Goal: Task Accomplishment & Management: Use online tool/utility

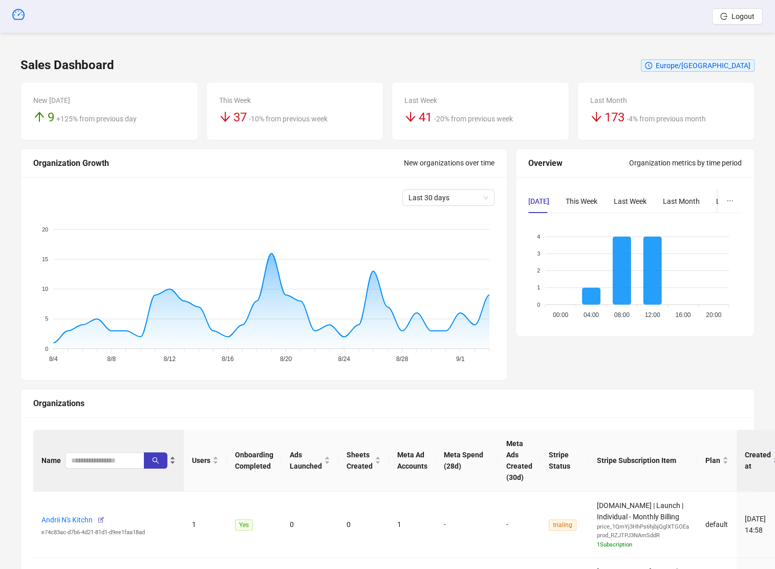
click at [107, 425] on div "Name" at bounding box center [108, 460] width 134 height 16
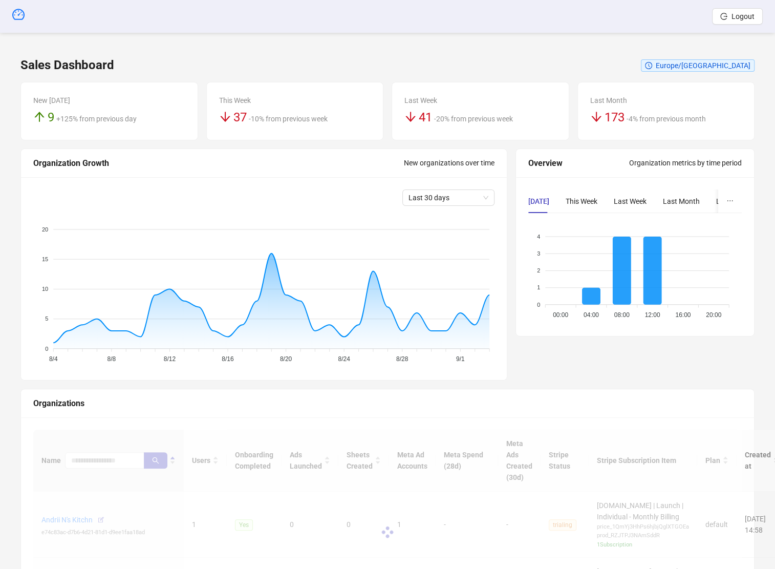
click at [106, 425] on div at bounding box center [387, 531] width 708 height 205
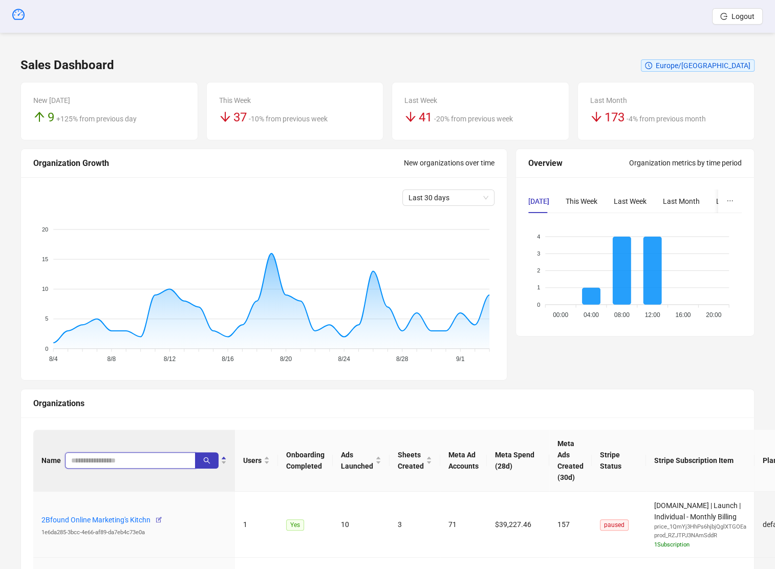
click at [106, 425] on input "search" at bounding box center [126, 459] width 110 height 11
type input "*****"
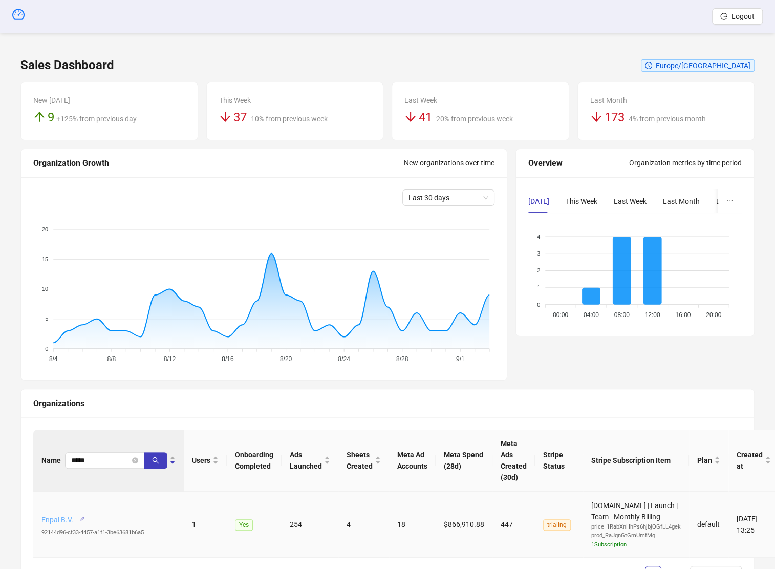
click at [63, 425] on link "Enpal B.V." at bounding box center [57, 519] width 32 height 8
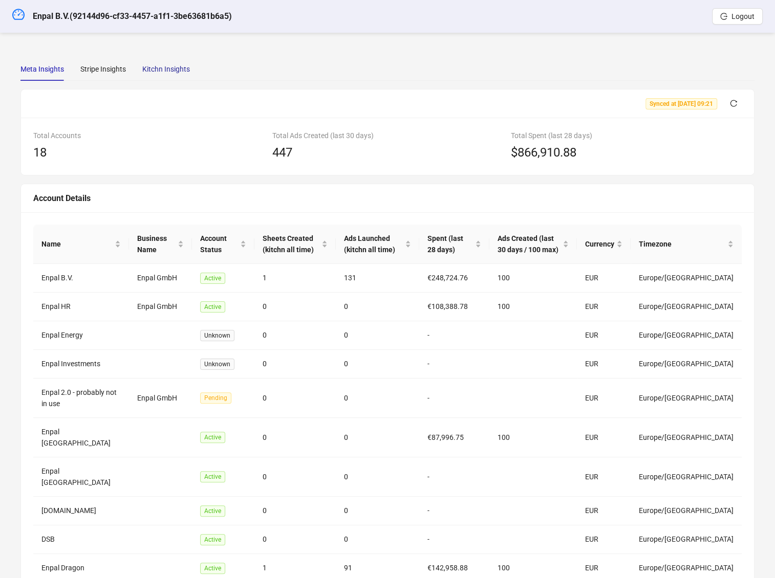
click at [159, 70] on div "Kitchn Insights" at bounding box center [166, 68] width 48 height 11
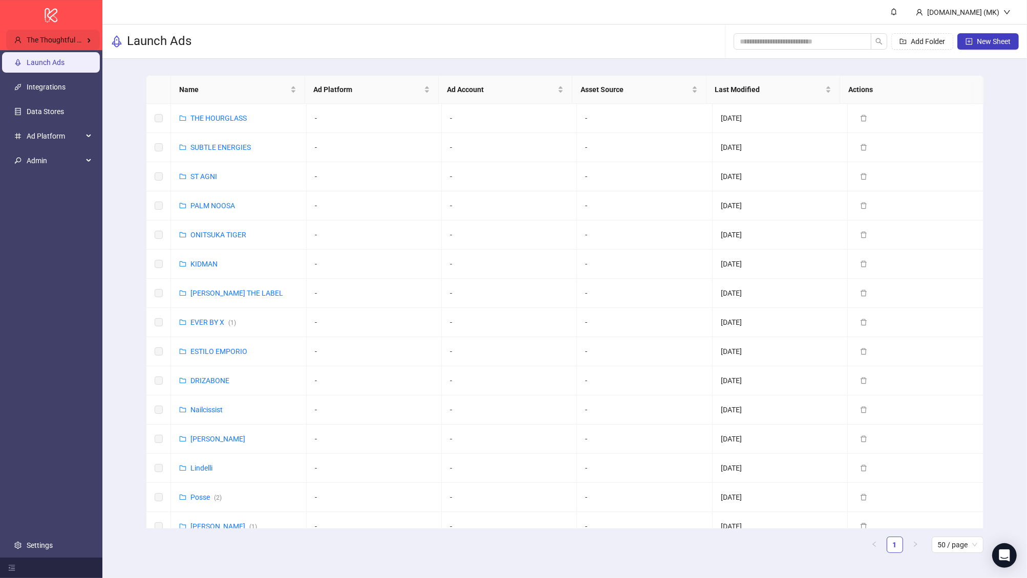
click at [64, 29] on div "logo/logo-mobile" at bounding box center [51, 15] width 102 height 30
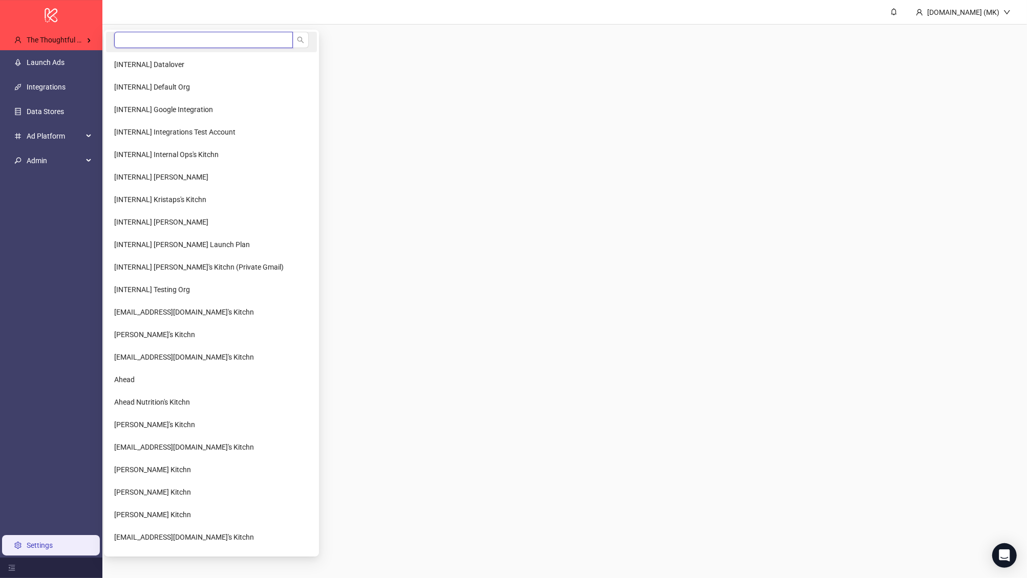
click at [153, 39] on input "search" at bounding box center [203, 40] width 179 height 16
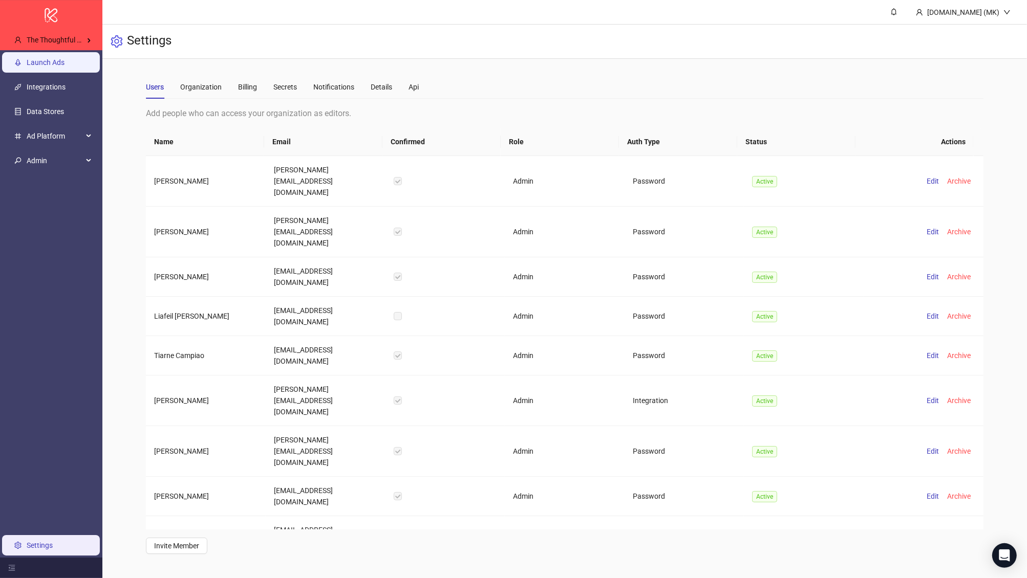
click at [48, 67] on link "Launch Ads" at bounding box center [46, 62] width 38 height 8
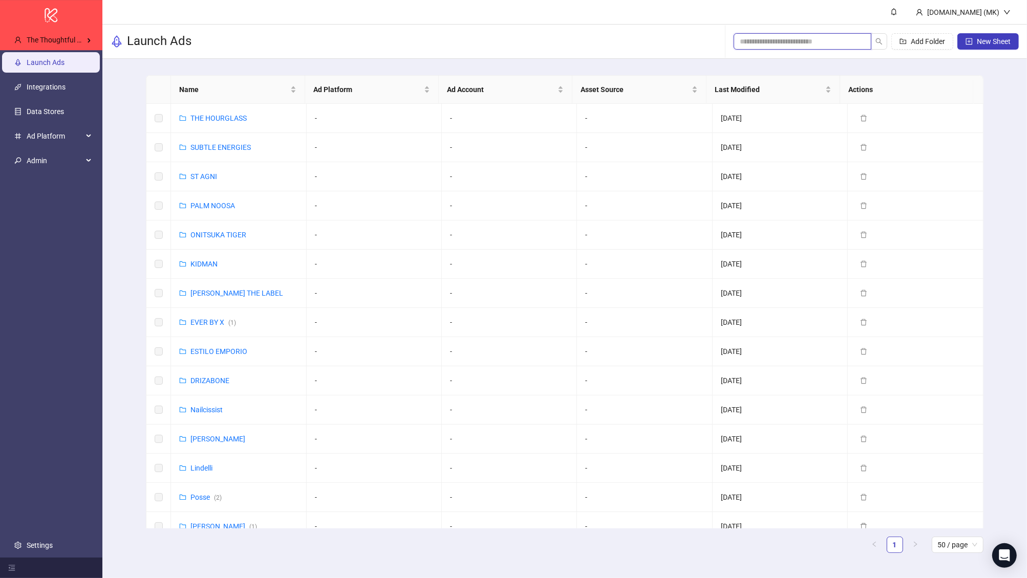
click at [803, 45] on input "search" at bounding box center [797, 41] width 117 height 11
click at [53, 541] on link "Settings" at bounding box center [40, 545] width 26 height 8
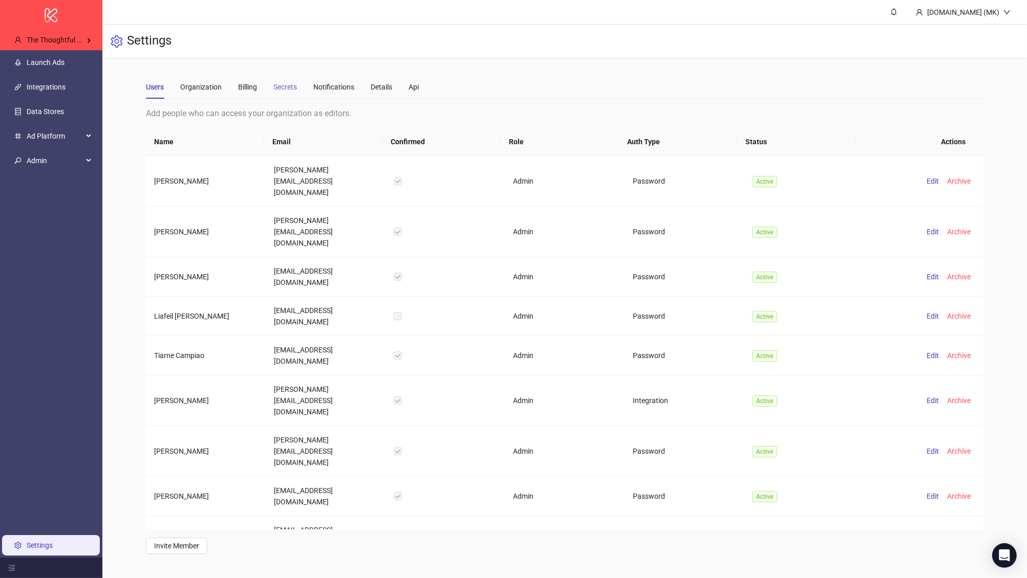
click at [281, 78] on div "Secrets" at bounding box center [285, 87] width 24 height 24
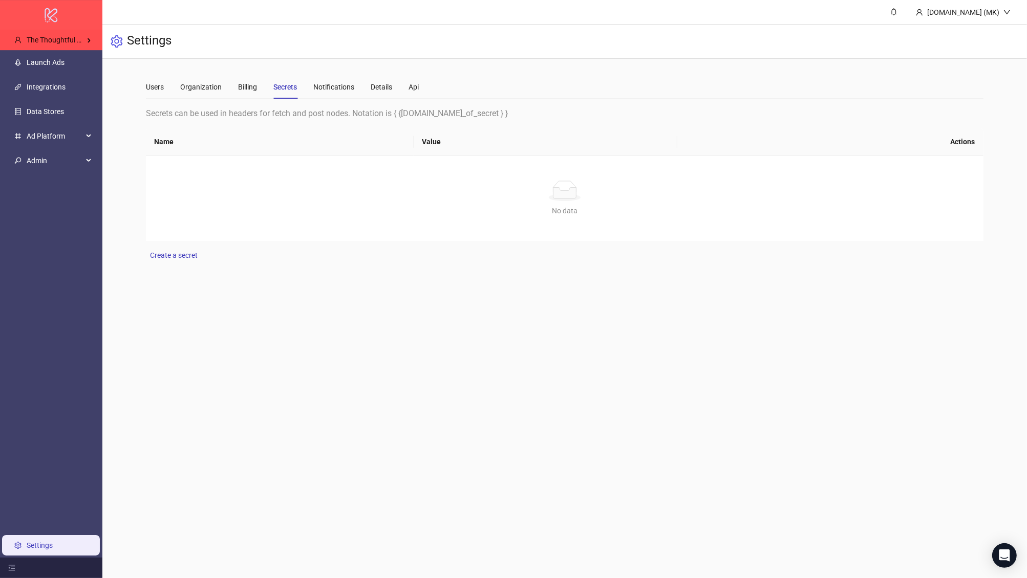
click at [29, 24] on div "logo/logo-mobile" at bounding box center [51, 15] width 102 height 30
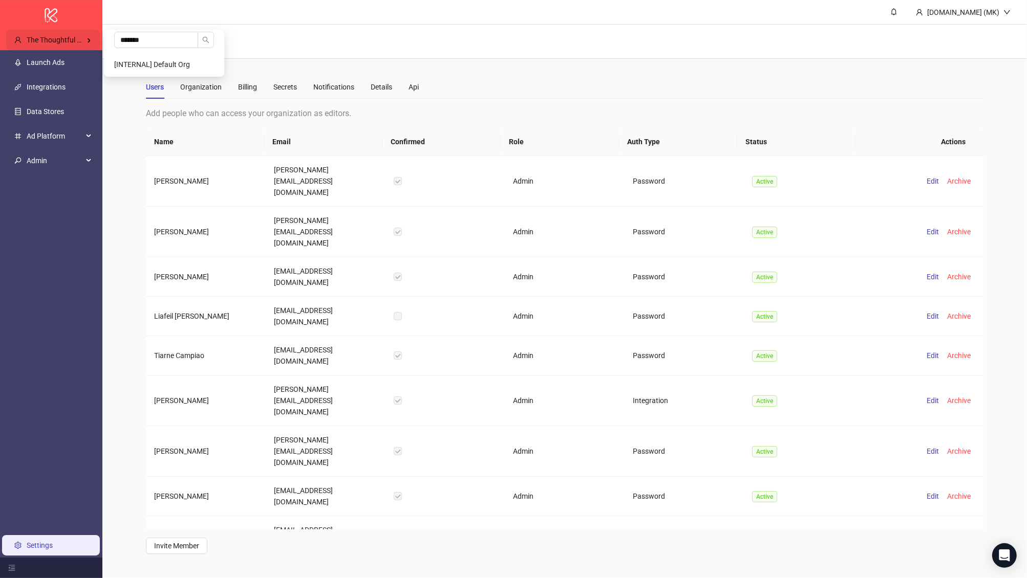
click at [69, 42] on span "The Thoughtful Agency" at bounding box center [64, 40] width 74 height 8
click at [161, 42] on input "*******" at bounding box center [156, 40] width 84 height 16
type input "*****"
click at [161, 67] on li "Enpal B.V." at bounding box center [164, 64] width 116 height 20
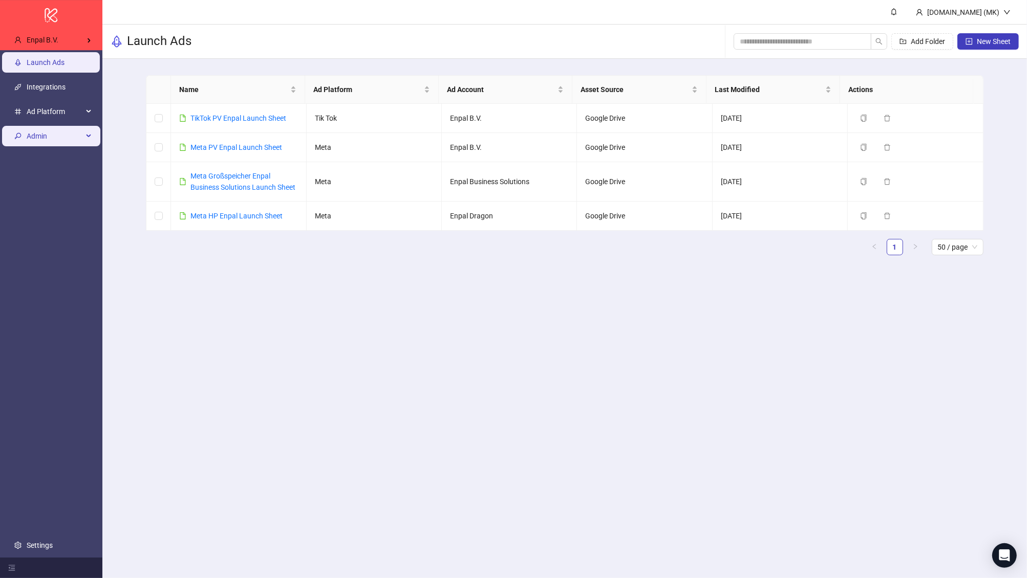
click at [51, 135] on span "Admin" at bounding box center [55, 136] width 56 height 20
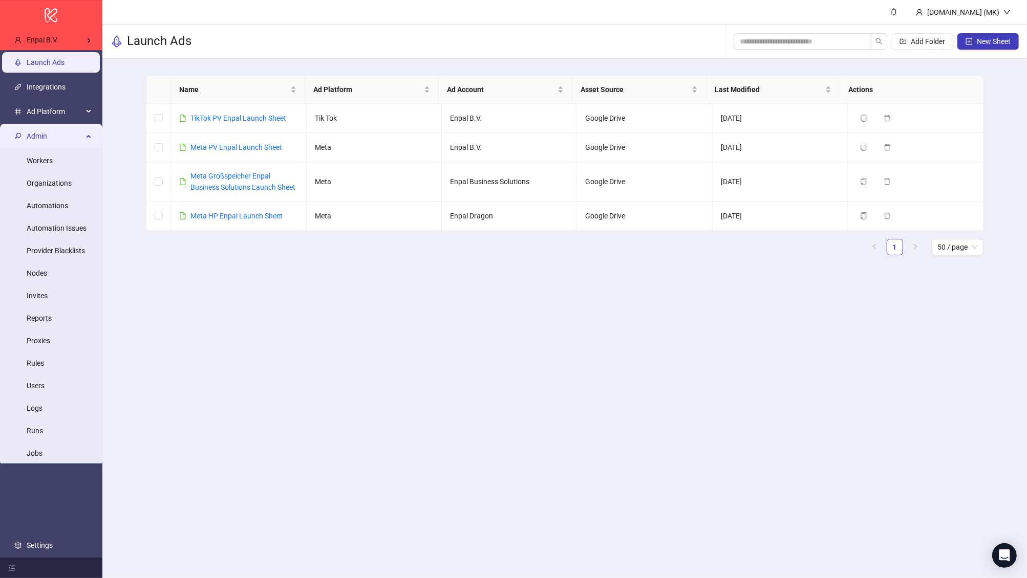
click at [51, 135] on span "Admin" at bounding box center [55, 136] width 56 height 20
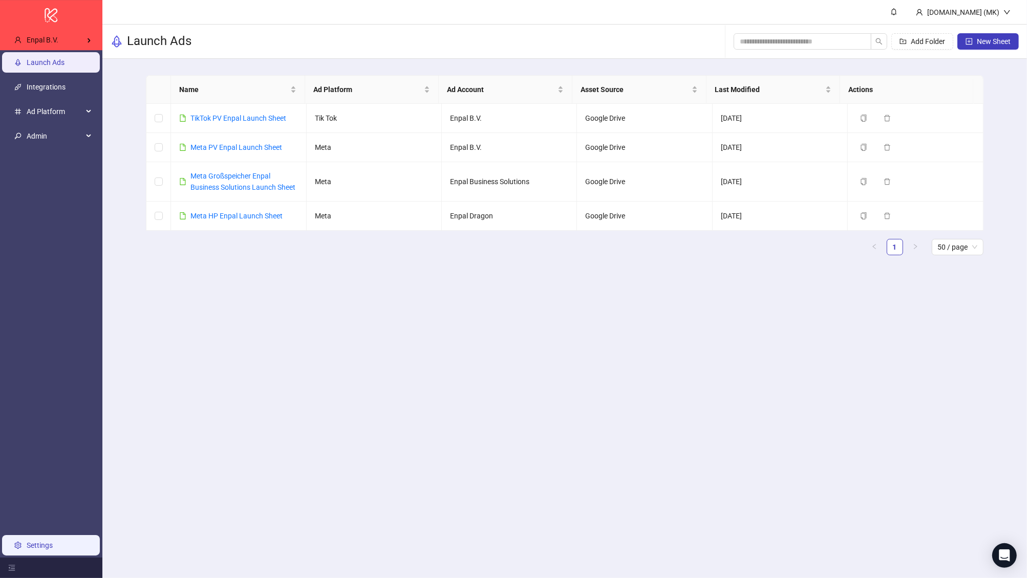
click at [45, 541] on link "Settings" at bounding box center [40, 545] width 26 height 8
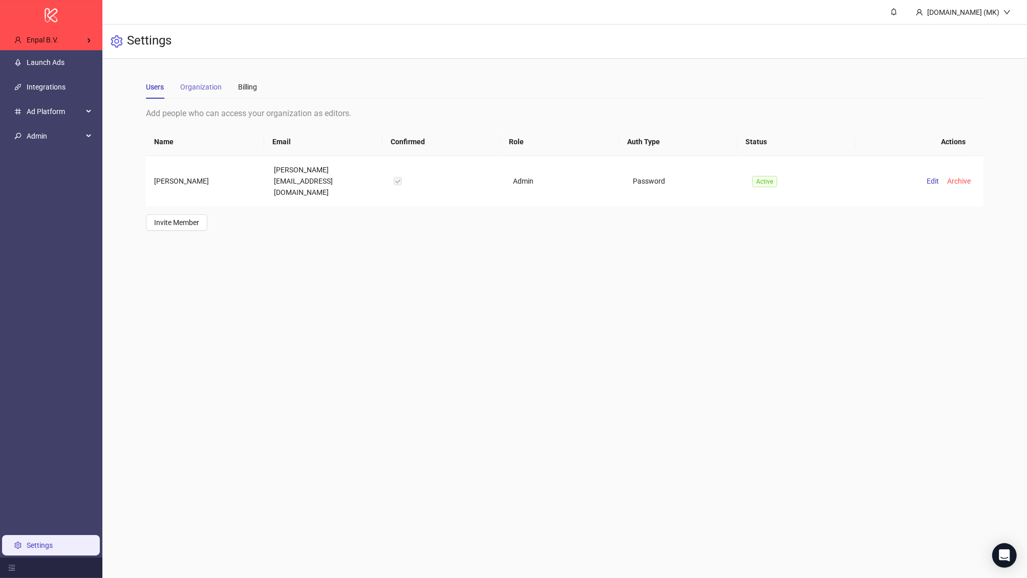
click at [211, 80] on div "Organization" at bounding box center [200, 87] width 41 height 24
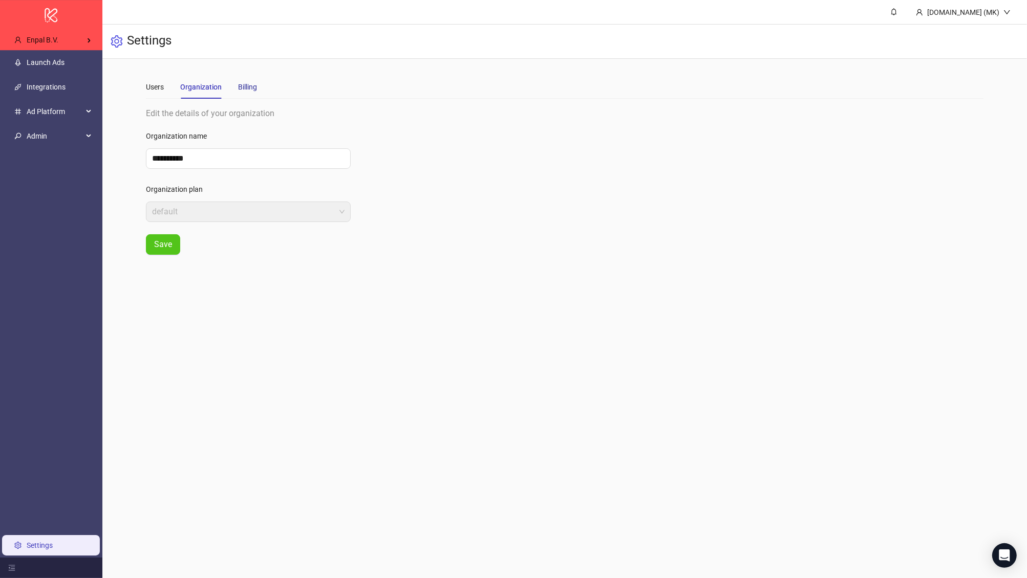
click at [253, 84] on div "Billing" at bounding box center [247, 86] width 19 height 11
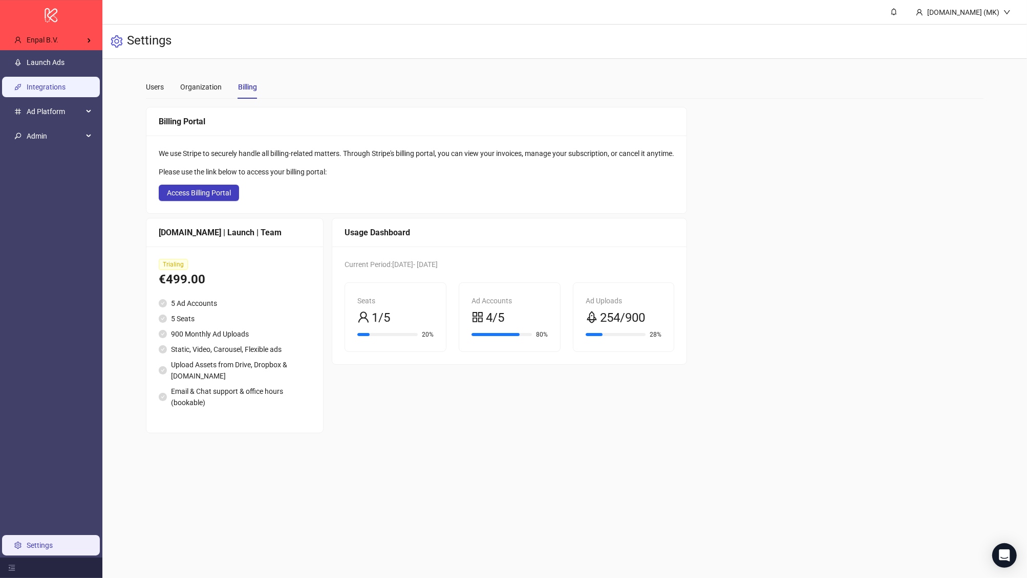
click at [66, 86] on link "Integrations" at bounding box center [46, 87] width 39 height 8
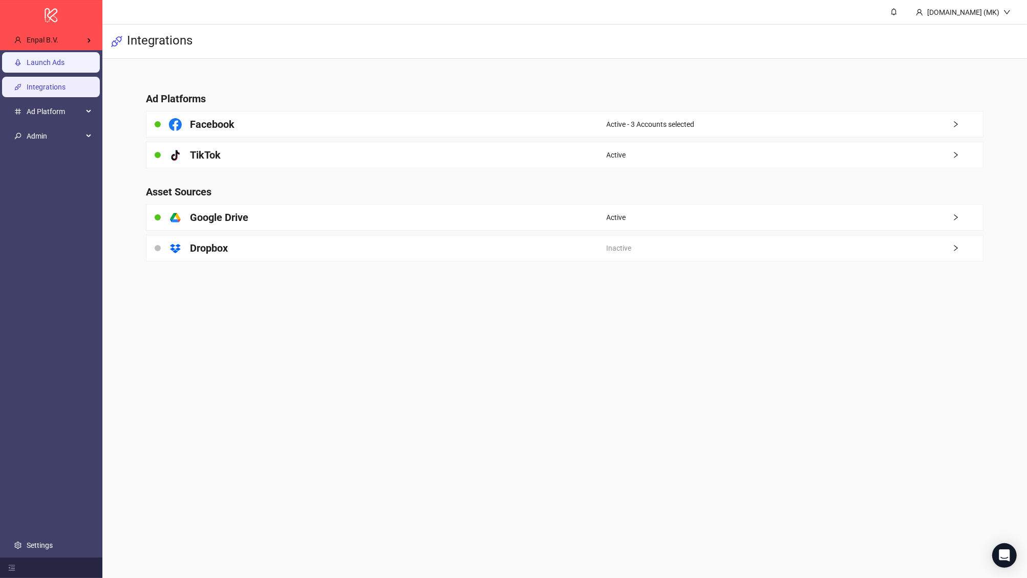
click at [64, 60] on link "Launch Ads" at bounding box center [46, 62] width 38 height 8
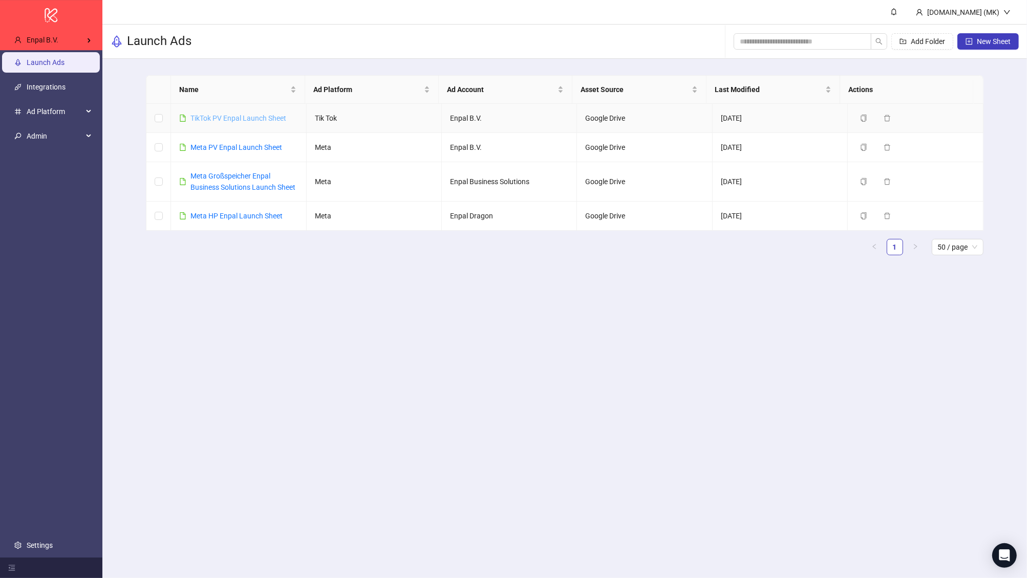
click at [250, 117] on link "TikTok PV Enpal Launch Sheet" at bounding box center [238, 118] width 96 height 8
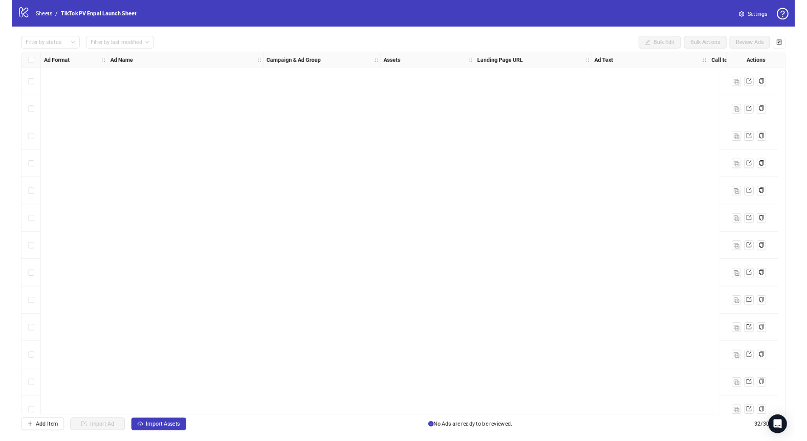
scroll to position [695, 0]
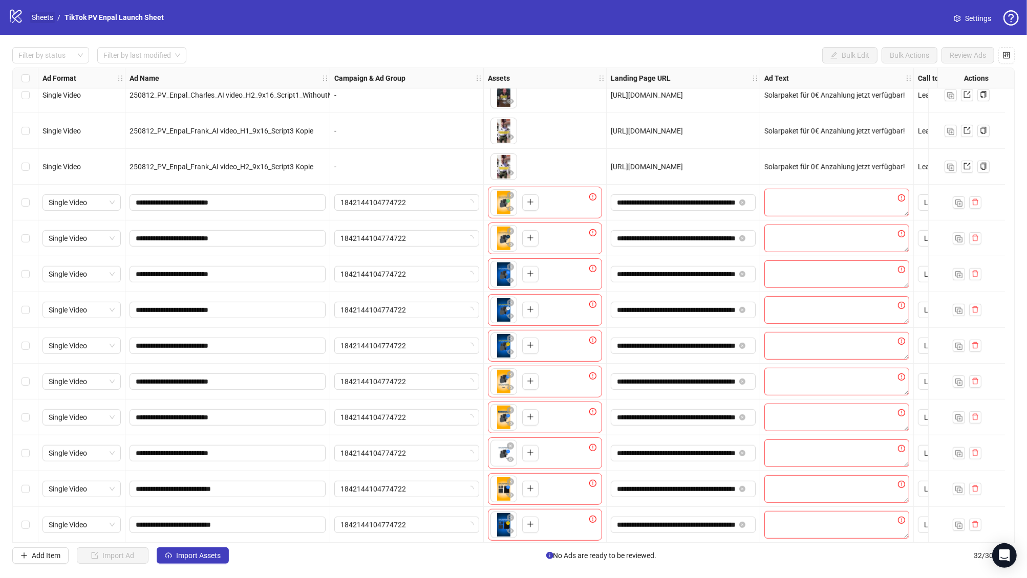
click at [47, 15] on link "Sheets" at bounding box center [43, 17] width 26 height 11
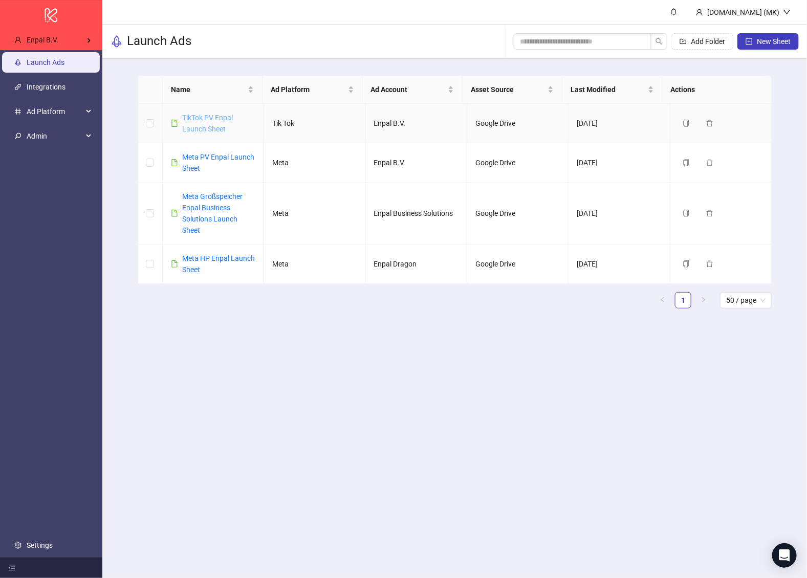
click at [194, 114] on link "TikTok PV Enpal Launch Sheet" at bounding box center [207, 123] width 51 height 19
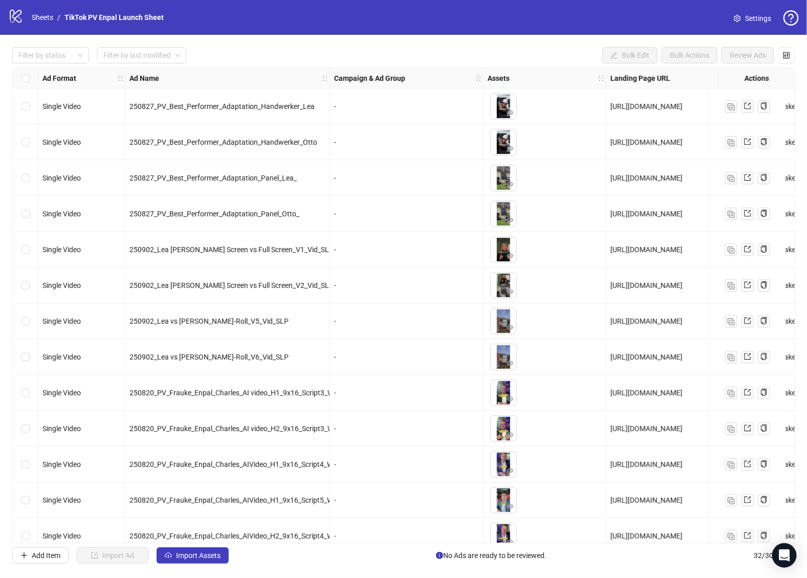
click at [759, 25] on link "Settings" at bounding box center [753, 18] width 54 height 16
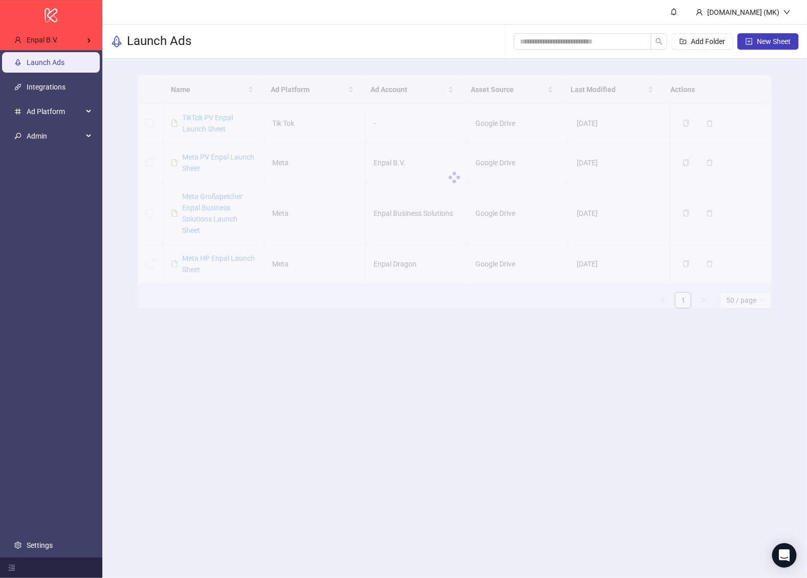
click at [204, 161] on div at bounding box center [455, 177] width 634 height 205
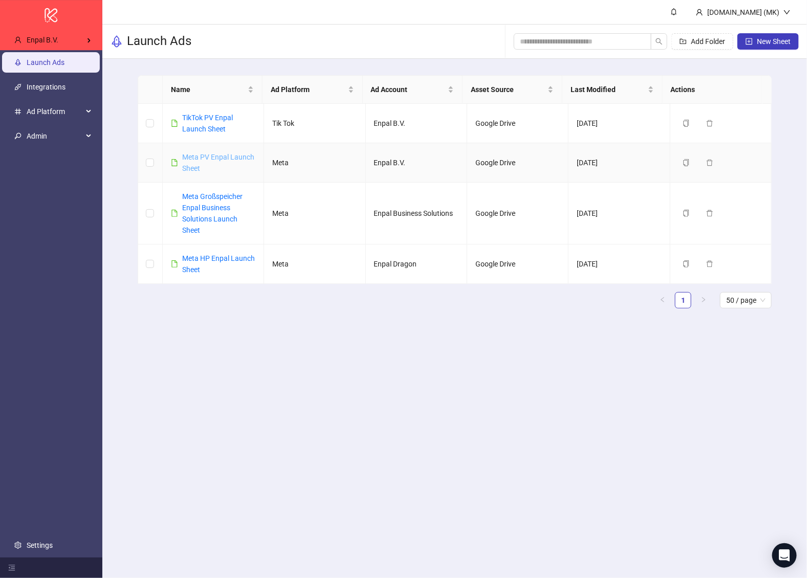
click at [199, 159] on link "Meta PV Enpal Launch Sheet" at bounding box center [218, 162] width 72 height 19
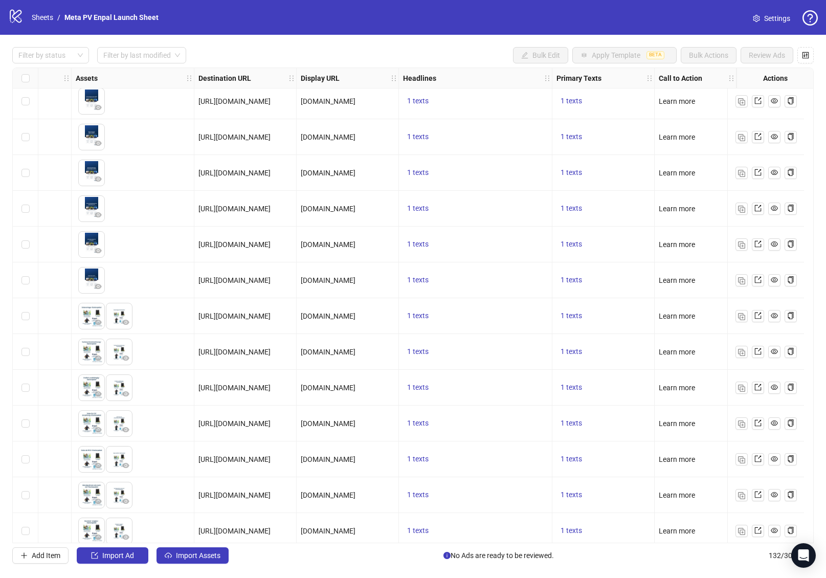
scroll to position [1468, 421]
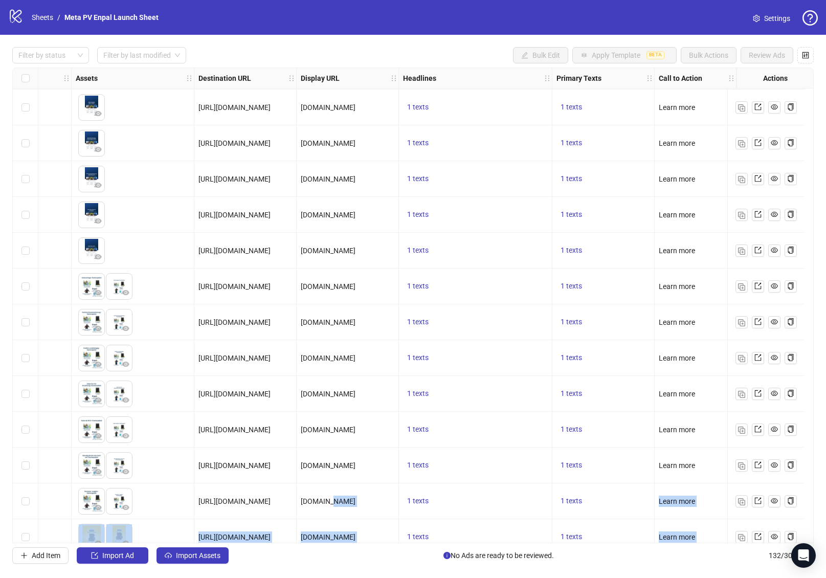
click at [98, 516] on div "Ad Format Ad Name Campaign & Ad Set Assets Destination URL Display URL Headline…" at bounding box center [413, 306] width 802 height 476
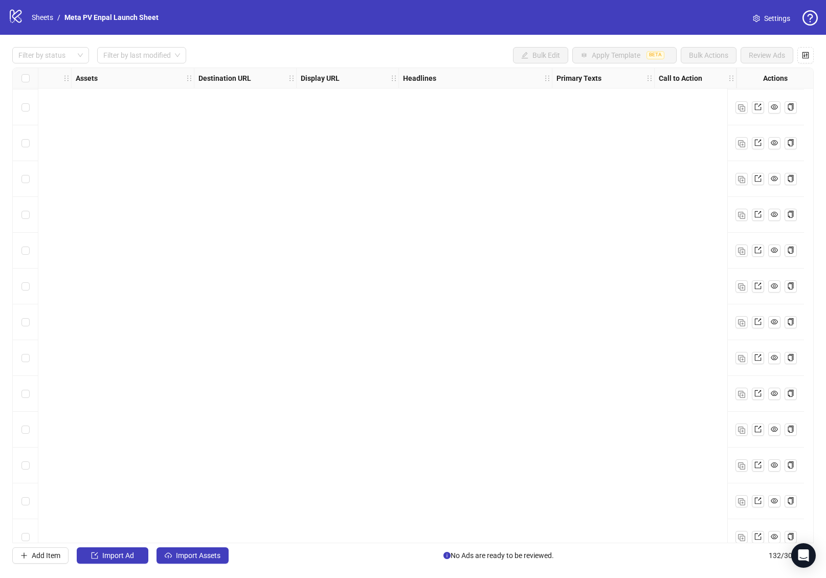
scroll to position [4083, 0]
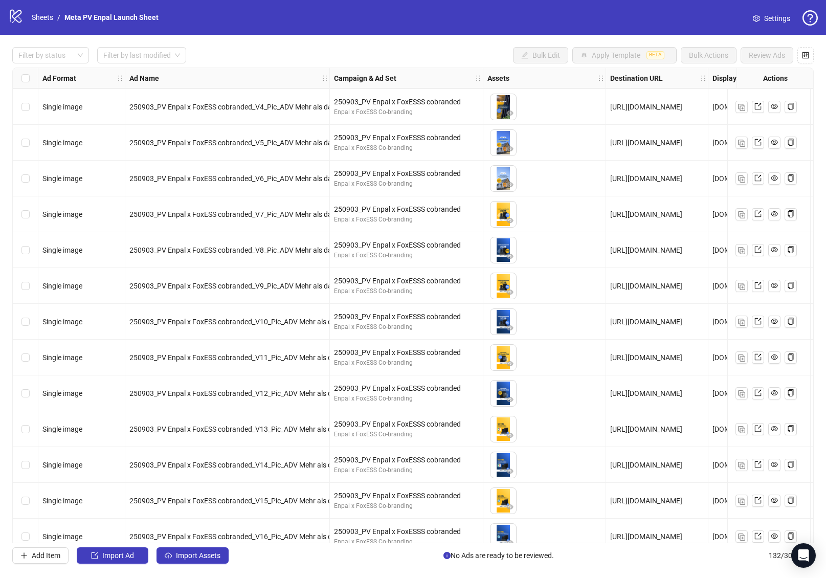
drag, startPoint x: 265, startPoint y: 543, endPoint x: 623, endPoint y: 539, distance: 357.7
click at [628, 541] on div "Ad Format Ad Name Campaign & Ad Set Assets Destination URL Display URL Headline…" at bounding box center [413, 306] width 802 height 476
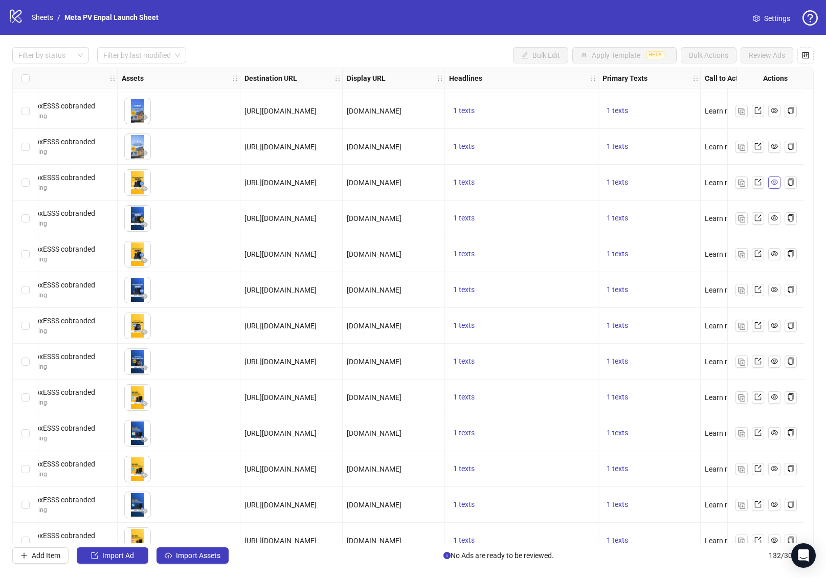
scroll to position [4115, 364]
